Goal: Obtain resource: Download file/media

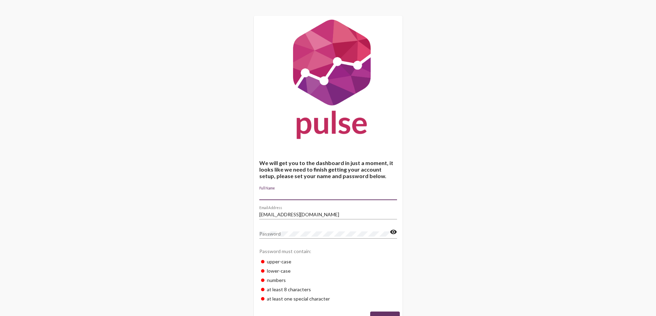
click at [315, 194] on input "Full Name" at bounding box center [328, 195] width 138 height 6
type input "[PERSON_NAME]"
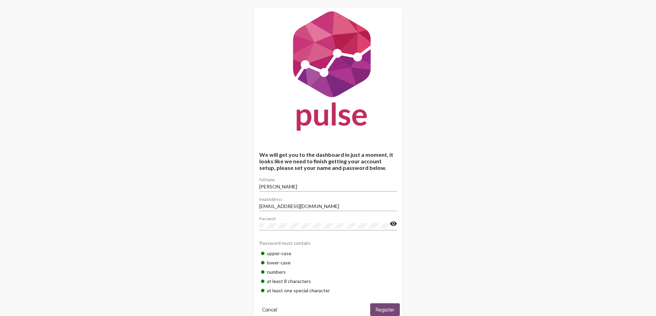
click at [383, 309] on span "Register" at bounding box center [384, 310] width 19 height 6
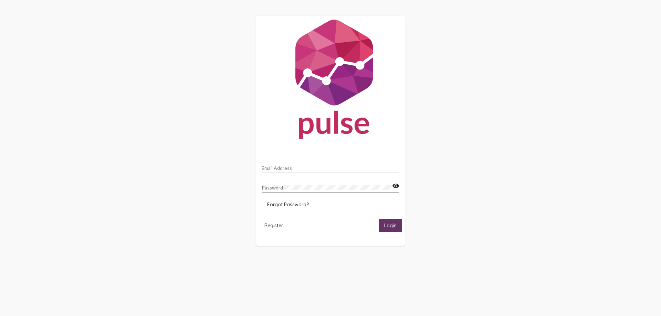
drag, startPoint x: 298, startPoint y: 175, endPoint x: 294, endPoint y: 171, distance: 5.4
click at [294, 171] on div "Email Address" at bounding box center [331, 170] width 138 height 20
click at [294, 171] on div "Email Address" at bounding box center [331, 166] width 138 height 13
click at [294, 170] on input "Email Address" at bounding box center [331, 169] width 138 height 6
type input "[EMAIL_ADDRESS][DOMAIN_NAME]"
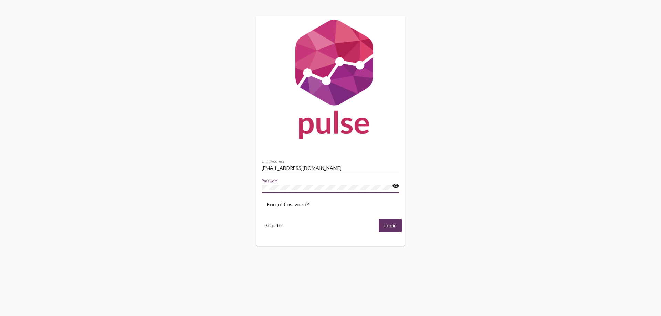
click at [379, 219] on button "Login" at bounding box center [390, 225] width 23 height 13
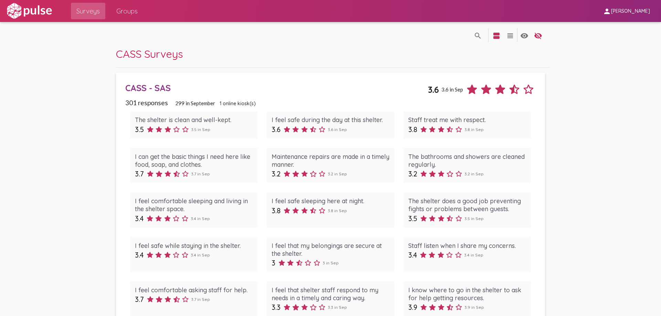
click at [471, 66] on div "CASS Surveys" at bounding box center [332, 57] width 433 height 21
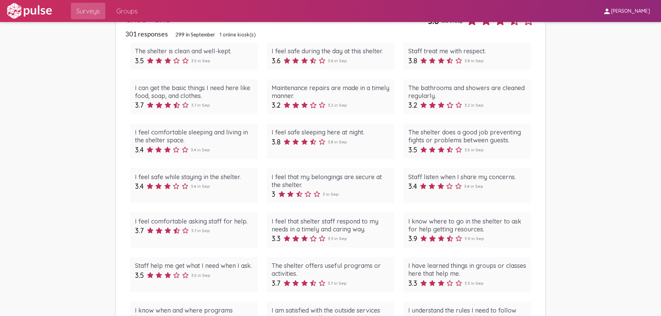
scroll to position [41, 0]
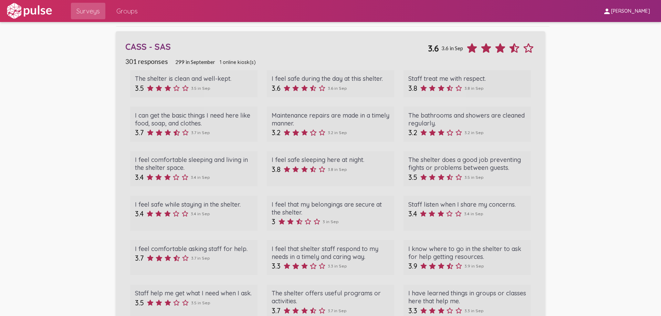
click at [299, 41] on div "CASS - SAS" at bounding box center [276, 46] width 302 height 11
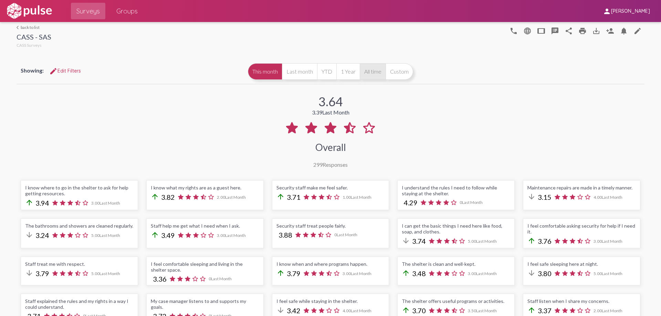
click at [364, 73] on button "All time" at bounding box center [373, 71] width 26 height 17
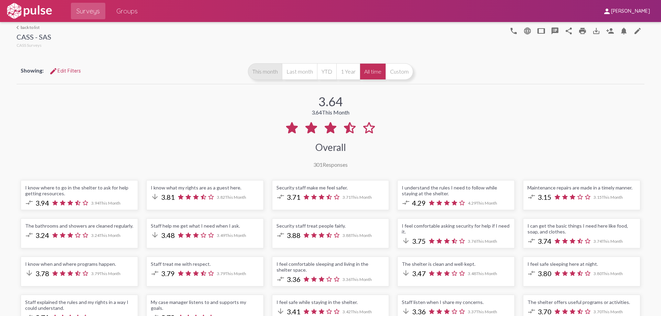
click at [267, 72] on button "This month" at bounding box center [265, 71] width 34 height 17
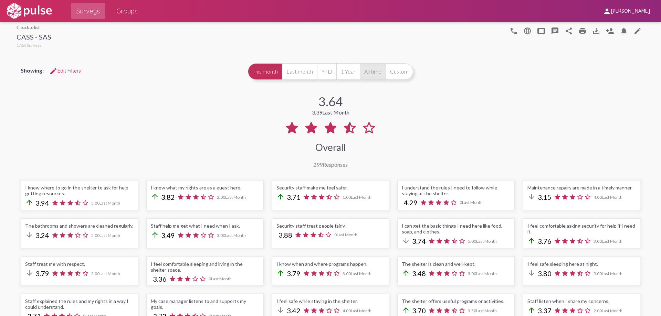
click at [372, 68] on button "All time" at bounding box center [373, 71] width 26 height 17
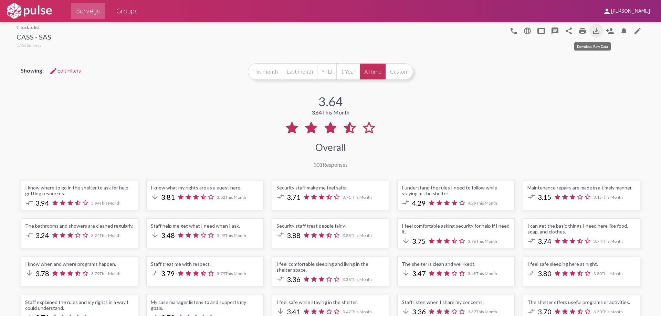
click at [594, 26] on button "save_alt" at bounding box center [596, 31] width 14 height 14
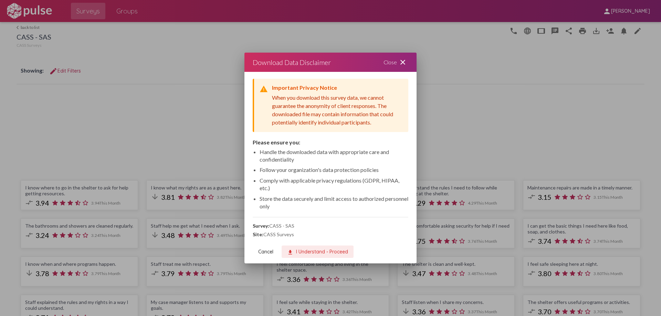
click at [308, 249] on span "download I Understand - Proceed" at bounding box center [317, 252] width 61 height 6
